Goal: Check status: Check status

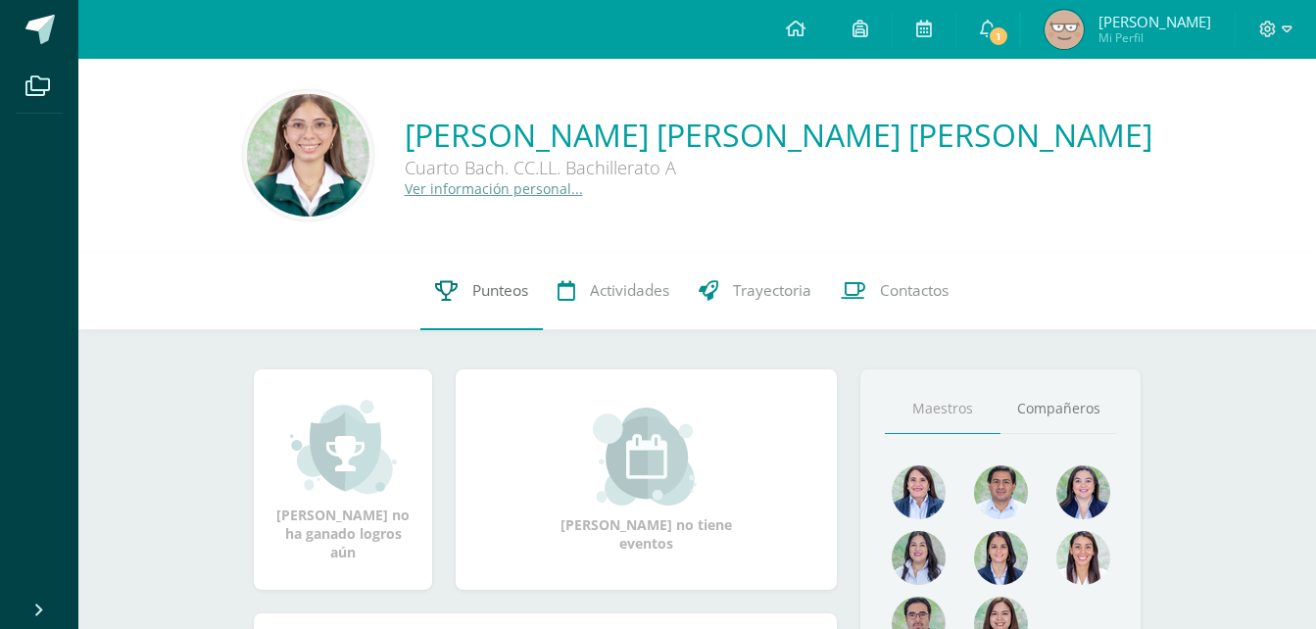
click at [480, 292] on span "Punteos" at bounding box center [500, 290] width 56 height 21
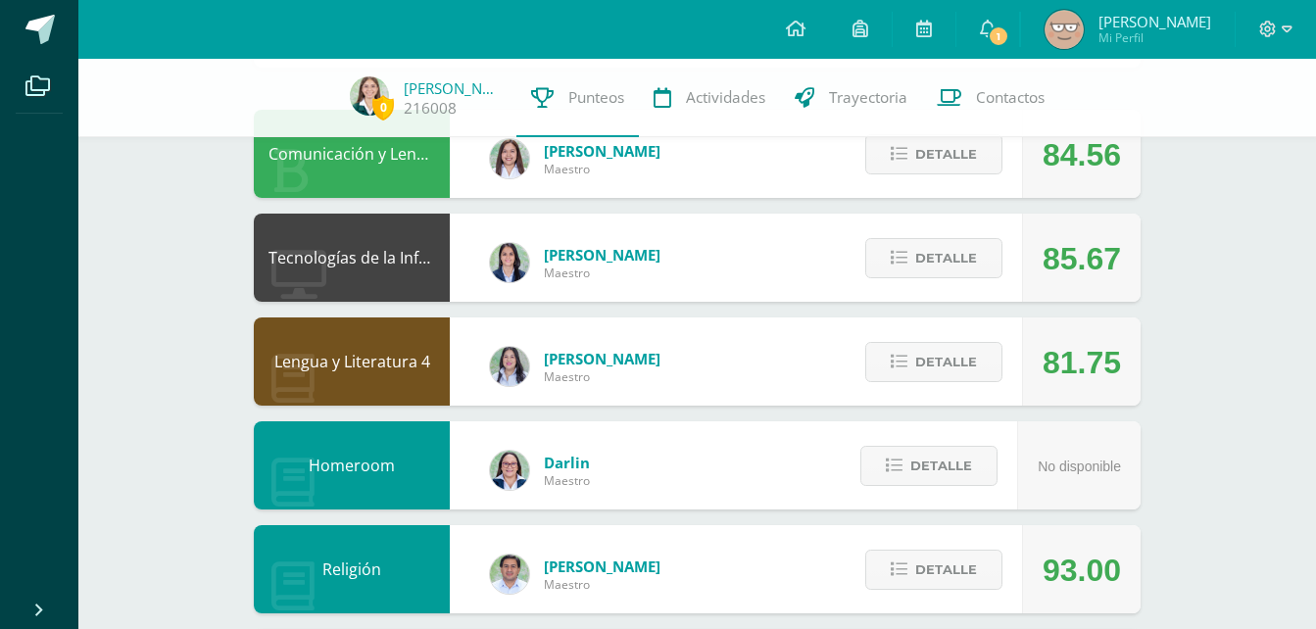
scroll to position [200, 0]
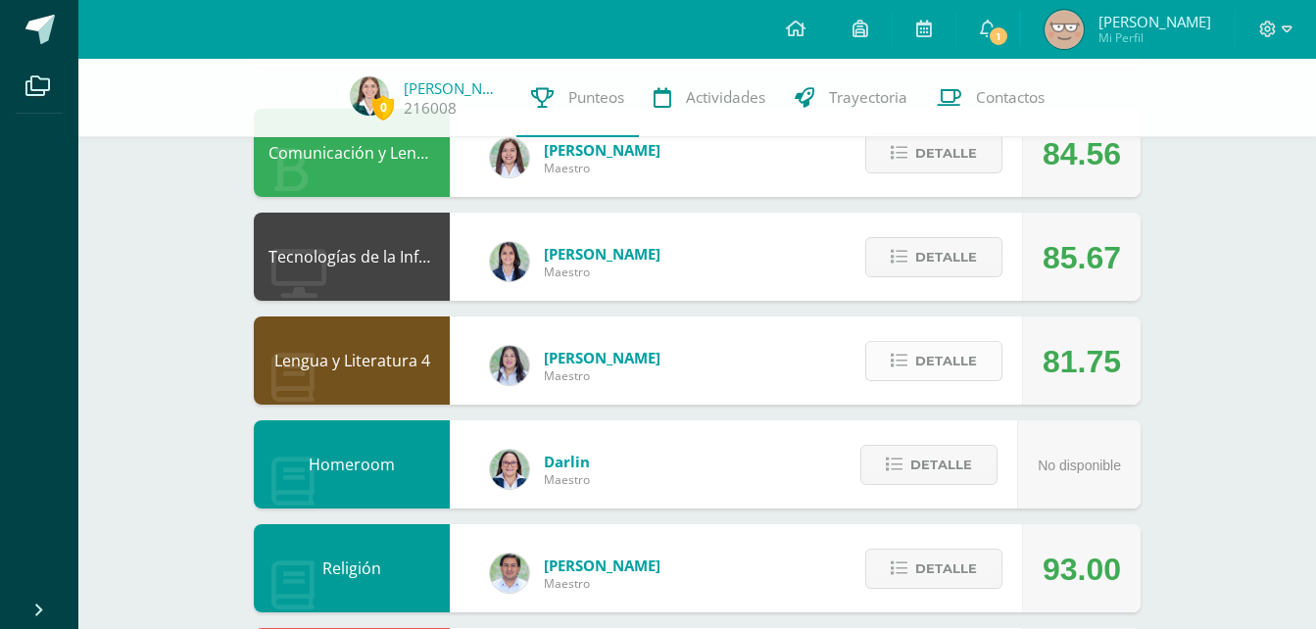
click at [925, 378] on span "Detalle" at bounding box center [946, 361] width 62 height 36
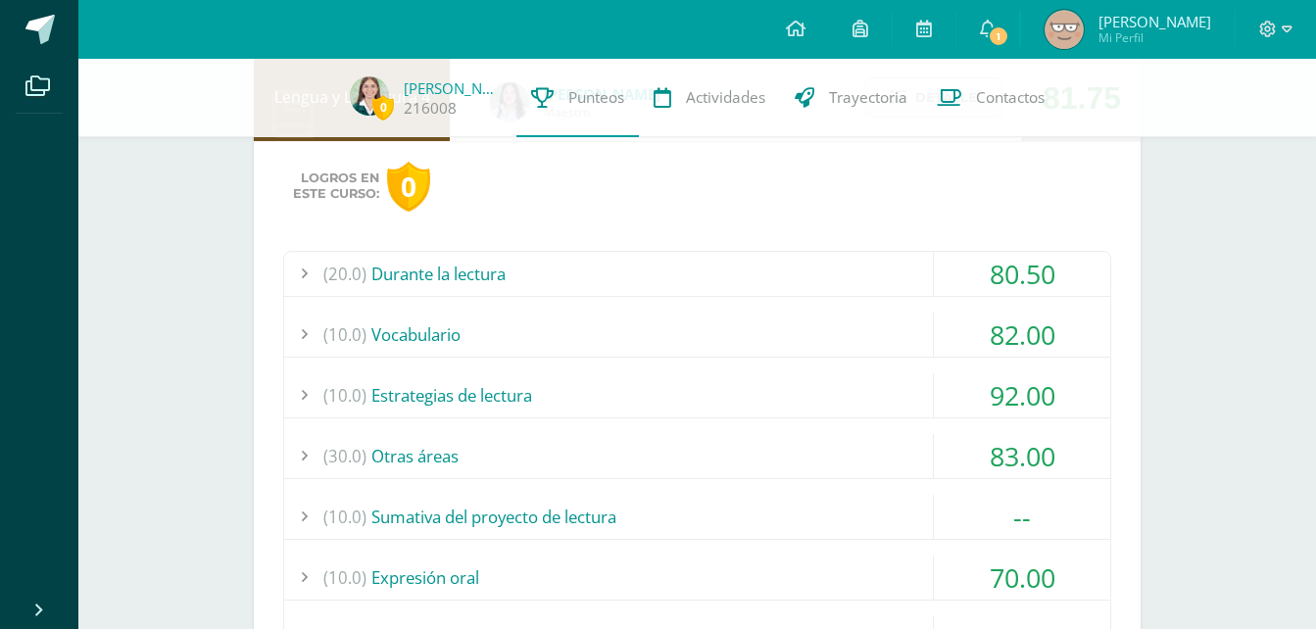
scroll to position [447, 0]
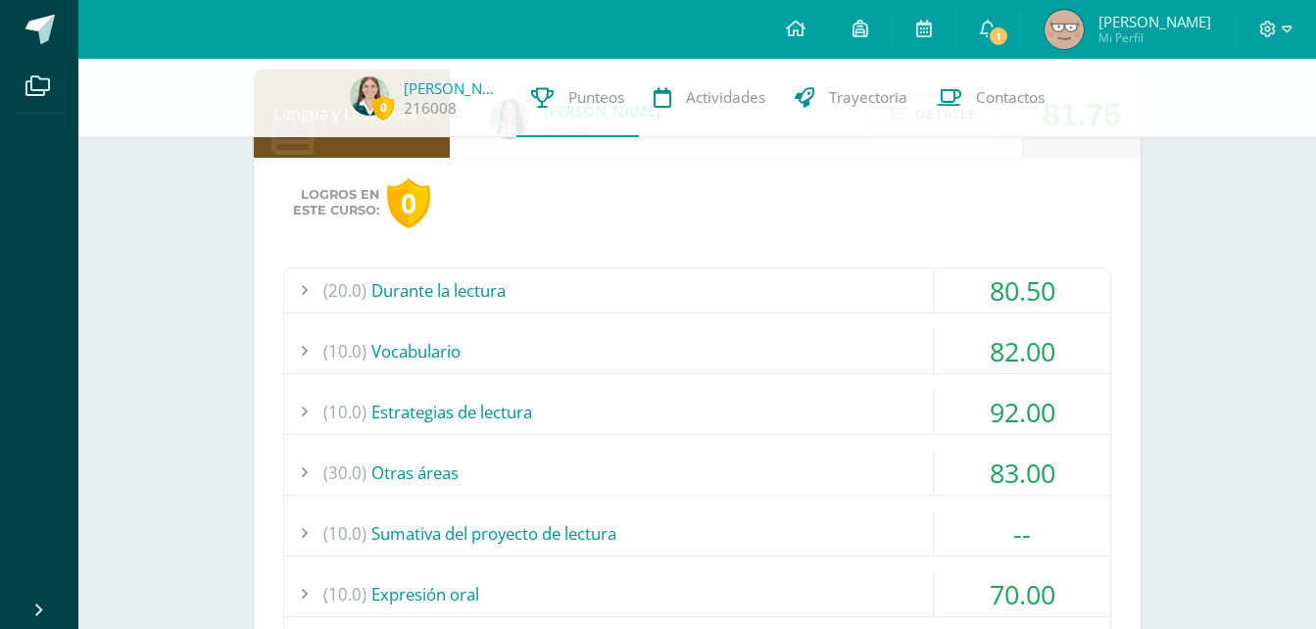
click at [944, 191] on div "Logros en este curso: 0" at bounding box center [697, 203] width 828 height 50
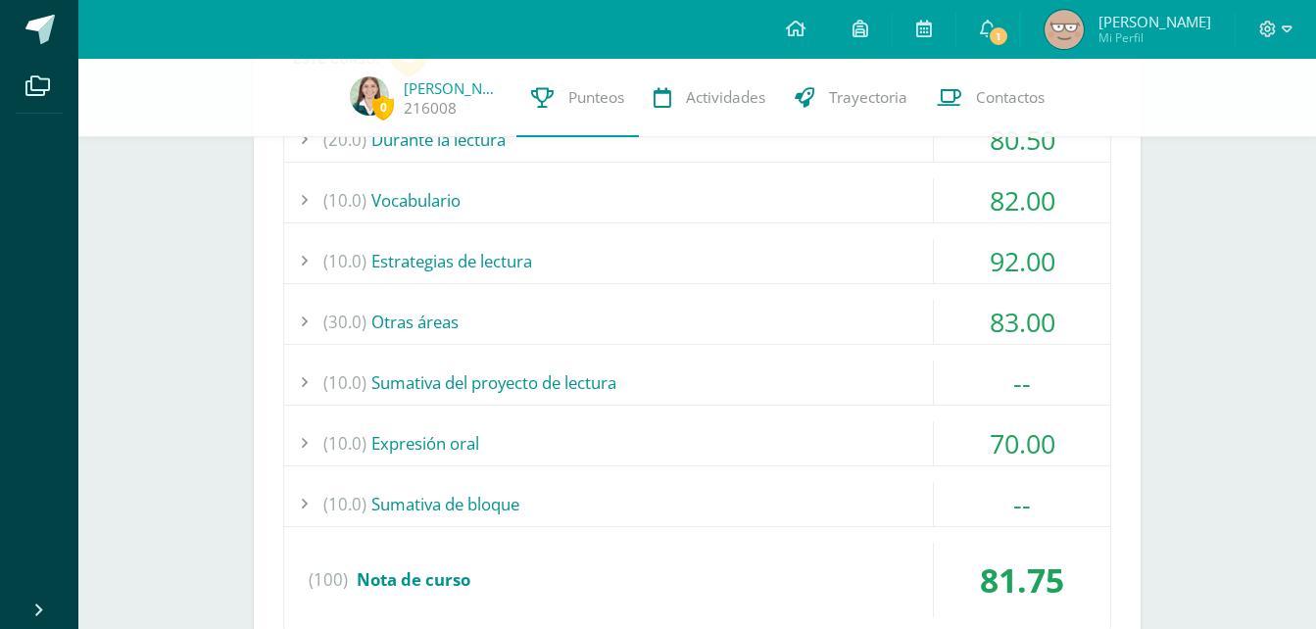
scroll to position [596, 0]
click at [1182, 366] on div "0 [PERSON_NAME] 216008 Punteos Actividades Trayectoria Contactos Pendiente Unid…" at bounding box center [697, 563] width 1238 height 2201
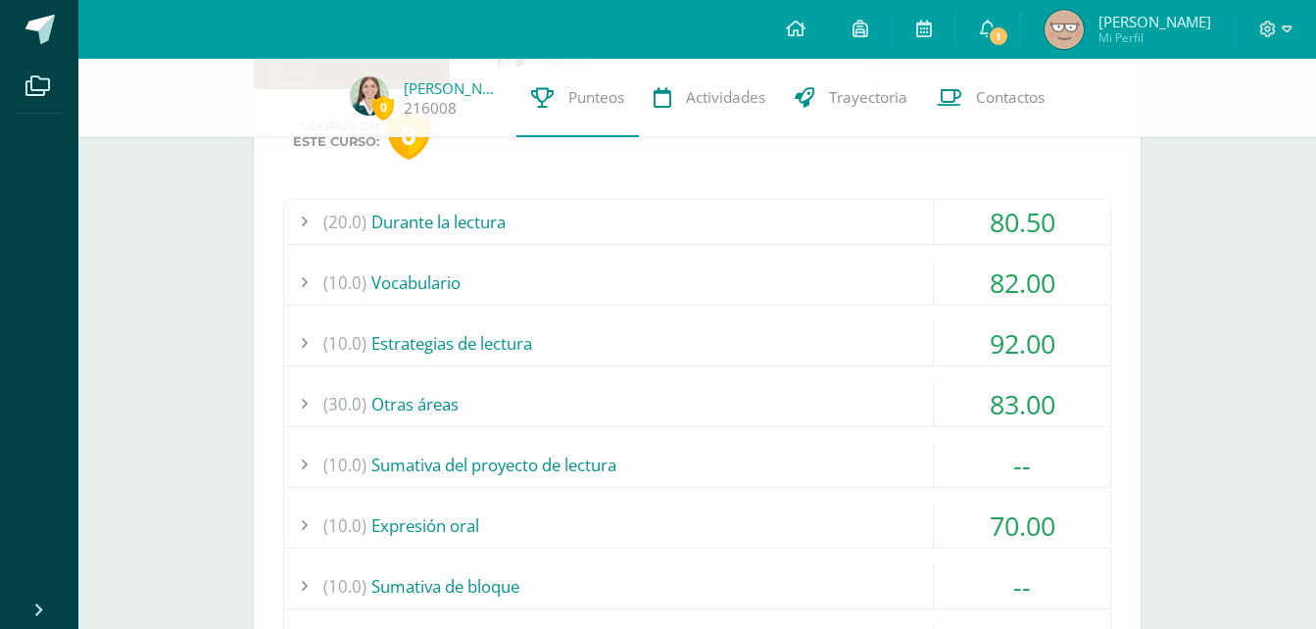
scroll to position [517, 0]
